Goal: Task Accomplishment & Management: Manage account settings

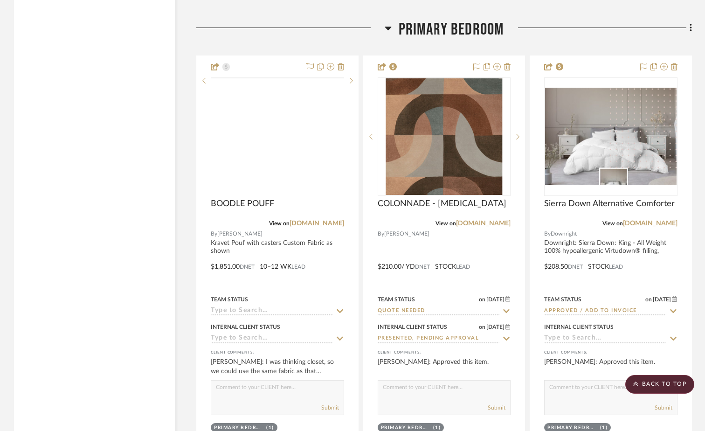
scroll to position [13724, 0]
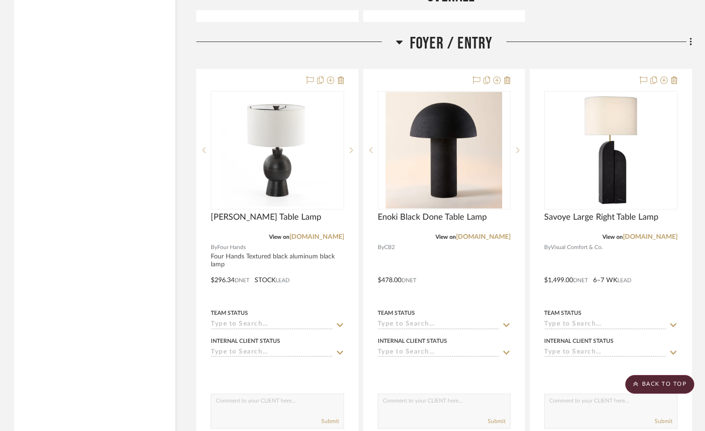
scroll to position [4250, 0]
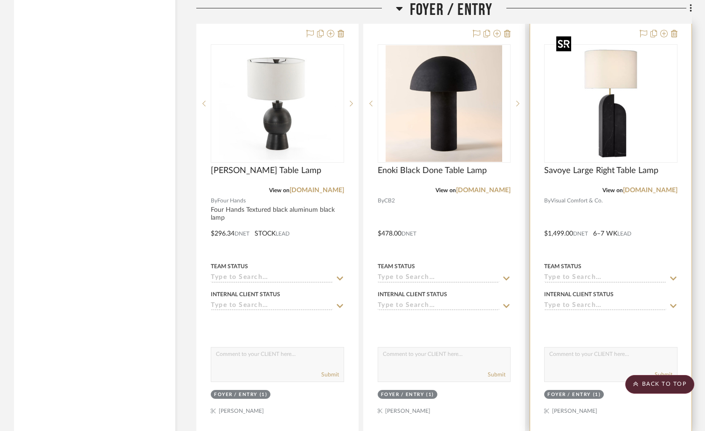
click at [614, 81] on img "0" at bounding box center [611, 103] width 117 height 117
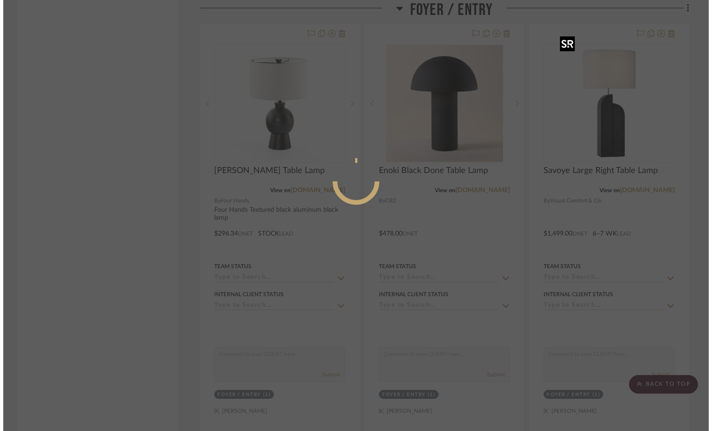
scroll to position [0, 0]
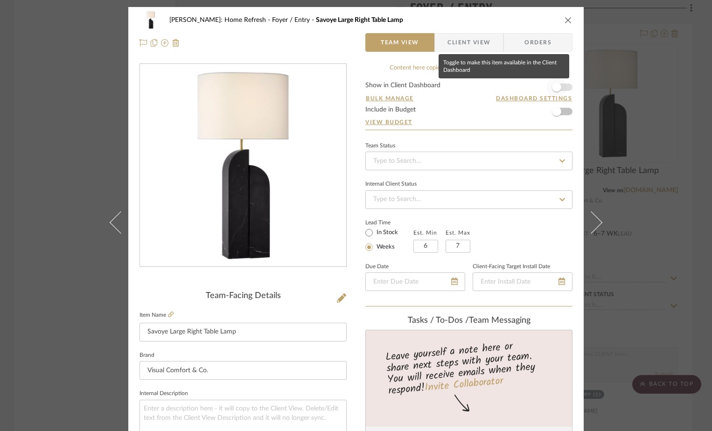
click at [558, 85] on span "button" at bounding box center [556, 87] width 21 height 21
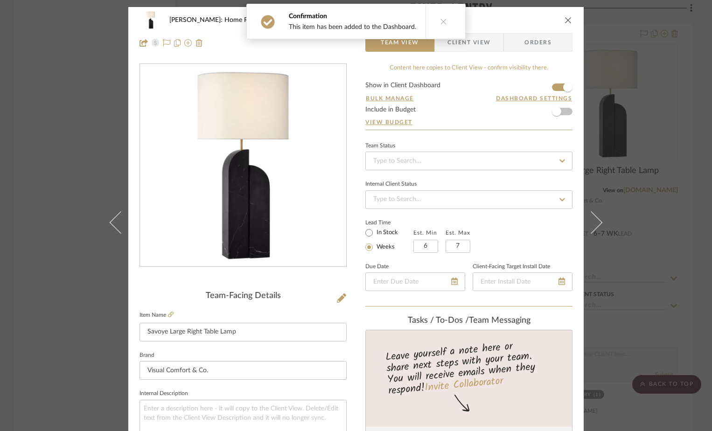
click at [565, 18] on icon "close" at bounding box center [567, 19] width 7 height 7
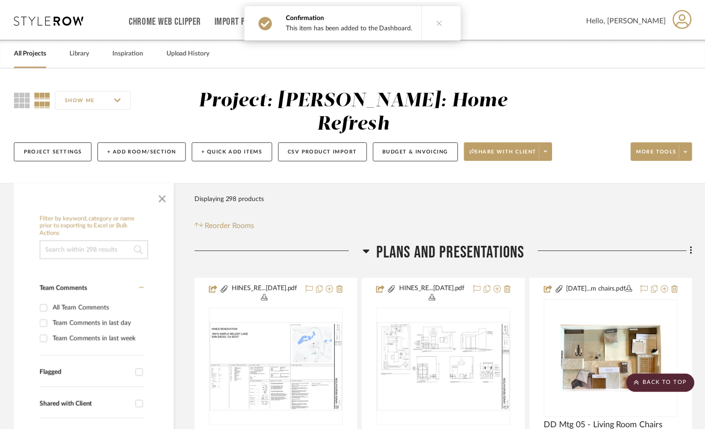
scroll to position [4250, 0]
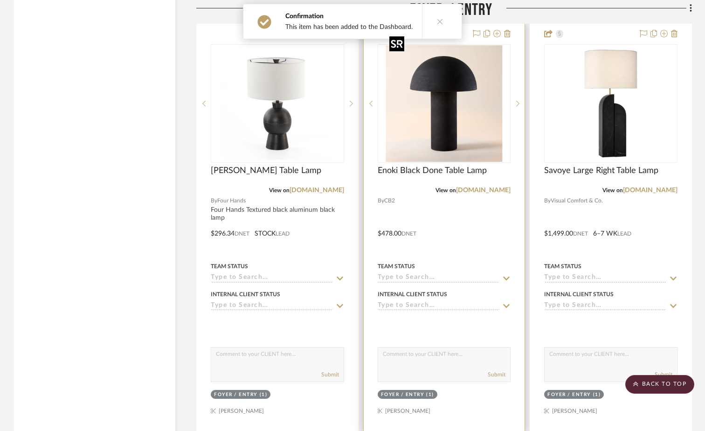
click at [0, 0] on img at bounding box center [0, 0] width 0 height 0
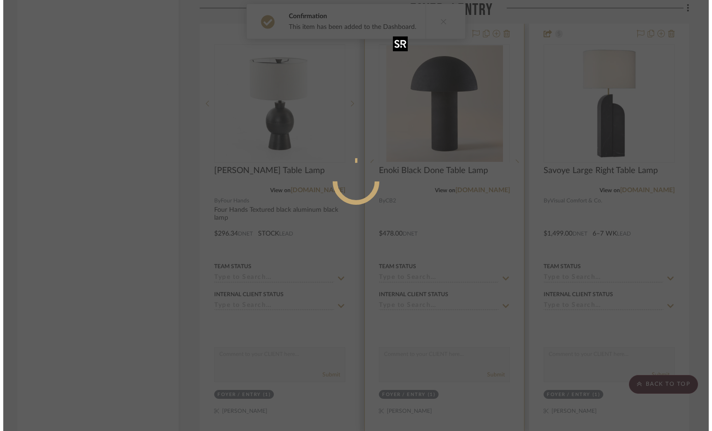
scroll to position [0, 0]
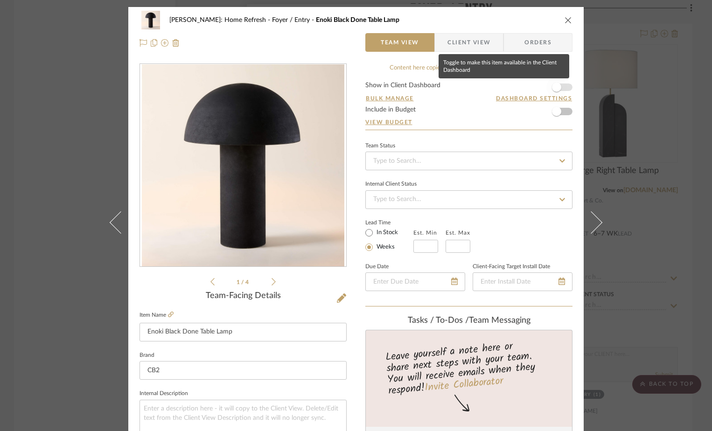
click at [557, 84] on span "button" at bounding box center [556, 87] width 9 height 9
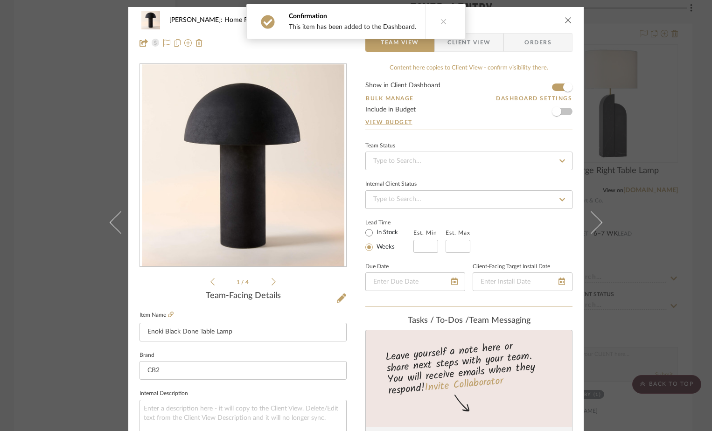
click at [566, 22] on icon "close" at bounding box center [567, 19] width 7 height 7
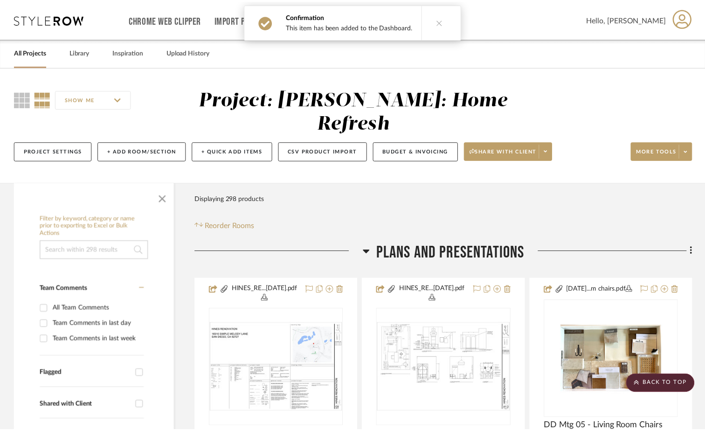
scroll to position [4250, 0]
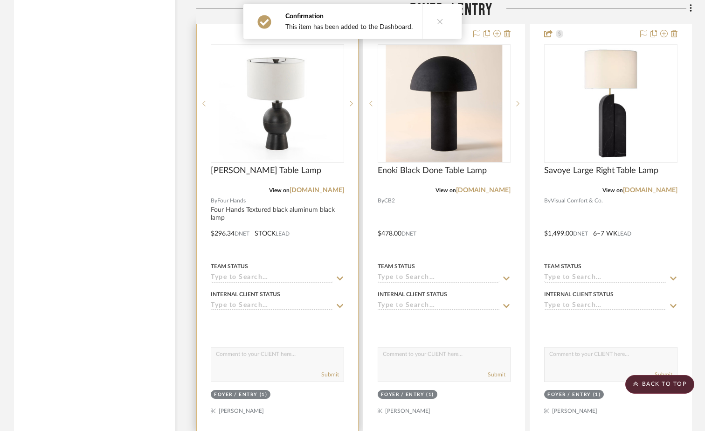
click at [0, 0] on img at bounding box center [0, 0] width 0 height 0
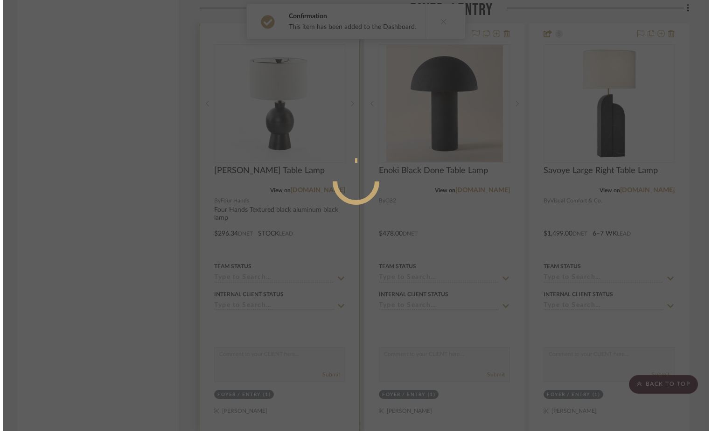
scroll to position [0, 0]
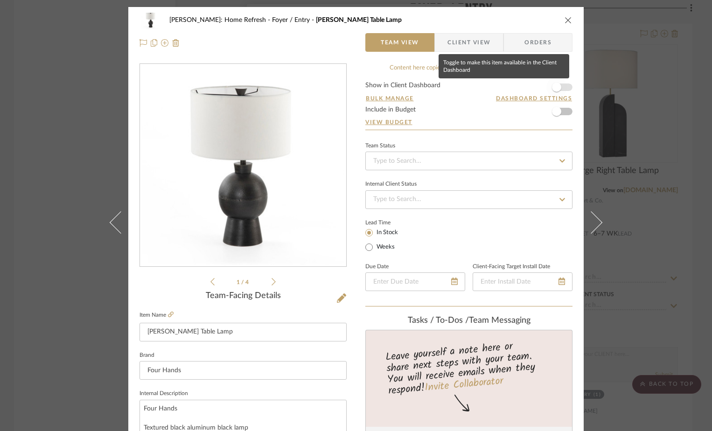
click at [549, 83] on span "button" at bounding box center [556, 87] width 21 height 21
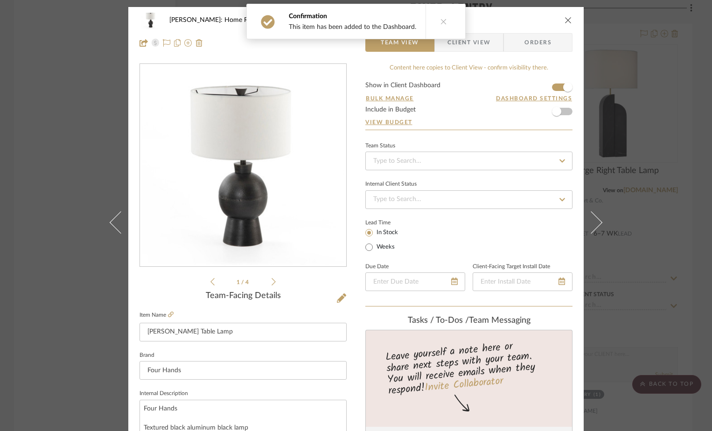
click at [461, 42] on div "Confirmation This item has been added to the Dashboard." at bounding box center [356, 21] width 227 height 43
click at [446, 25] on button at bounding box center [443, 21] width 36 height 35
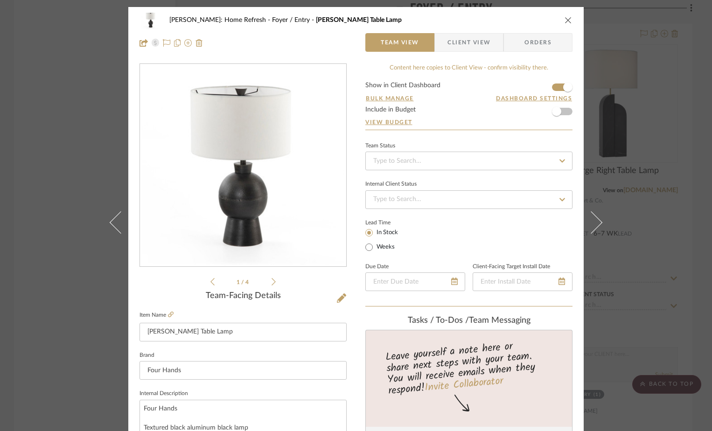
click at [459, 42] on span "Client View" at bounding box center [468, 42] width 43 height 19
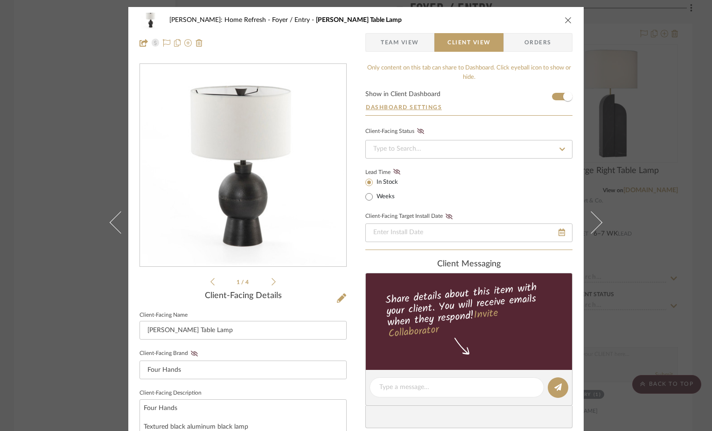
click at [564, 16] on icon "close" at bounding box center [567, 19] width 7 height 7
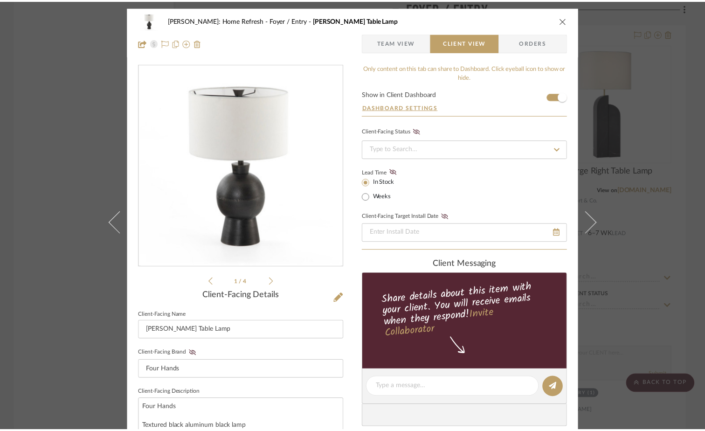
scroll to position [4250, 0]
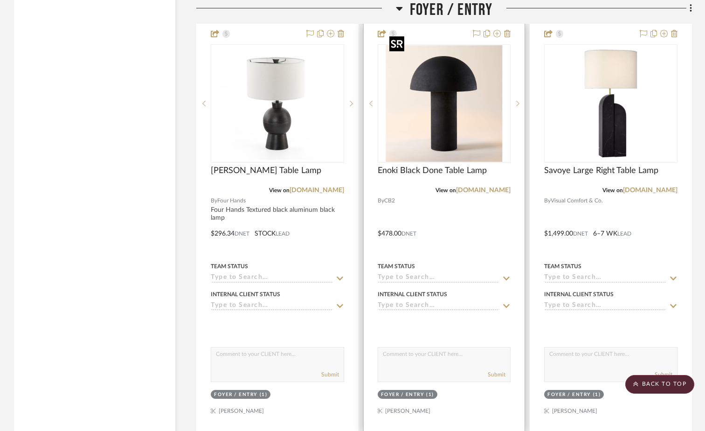
click at [469, 101] on img "0" at bounding box center [444, 103] width 117 height 117
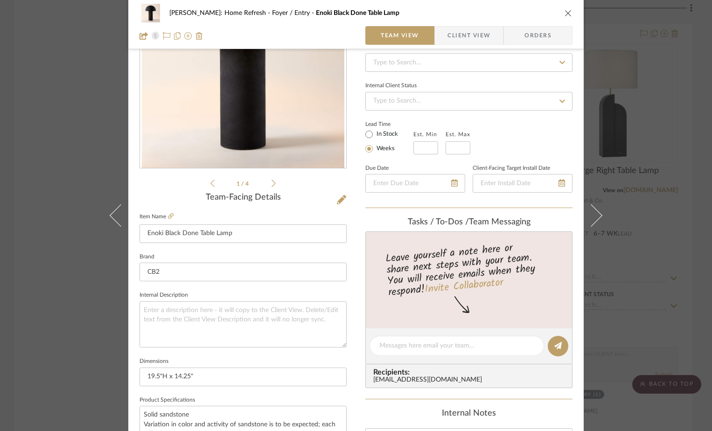
scroll to position [93, 0]
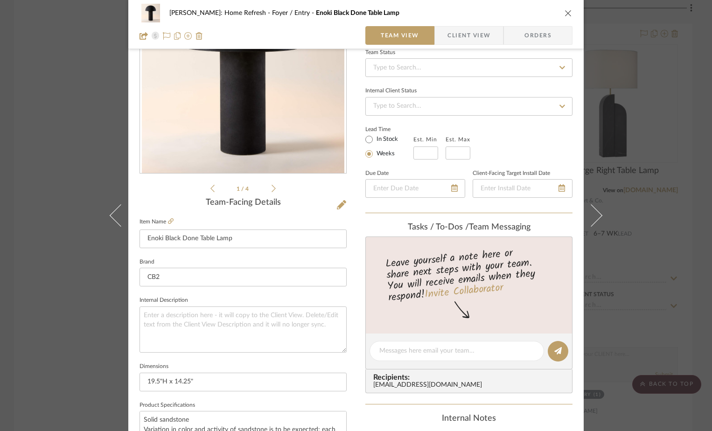
click at [567, 11] on icon "close" at bounding box center [567, 12] width 7 height 7
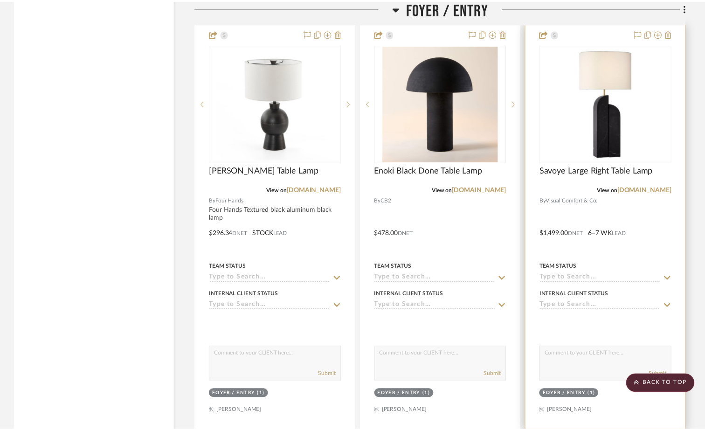
scroll to position [4250, 0]
